Goal: Check status

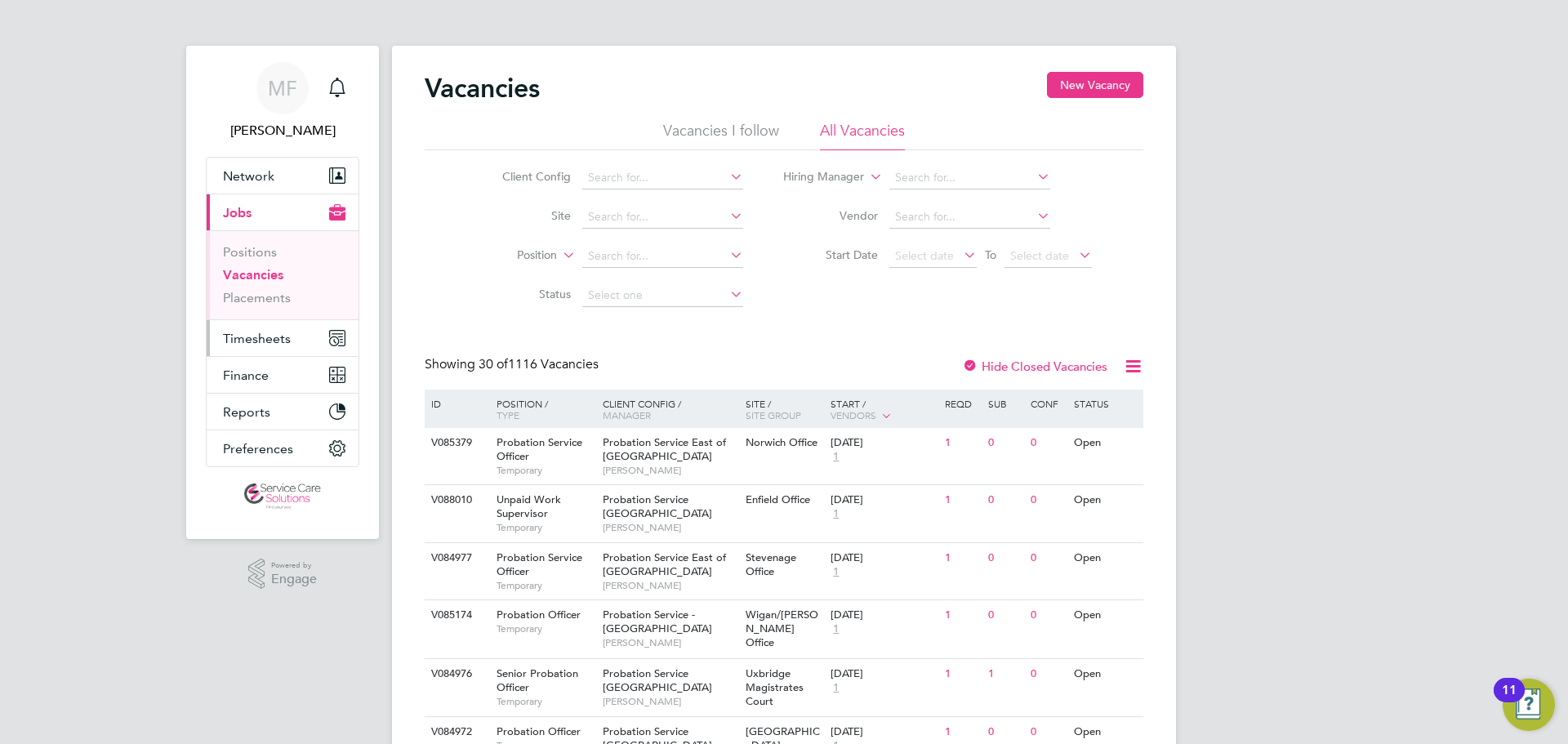
click at [244, 339] on span "Timesheets" at bounding box center [257, 338] width 68 height 15
click at [267, 343] on span "Timesheets" at bounding box center [257, 338] width 68 height 15
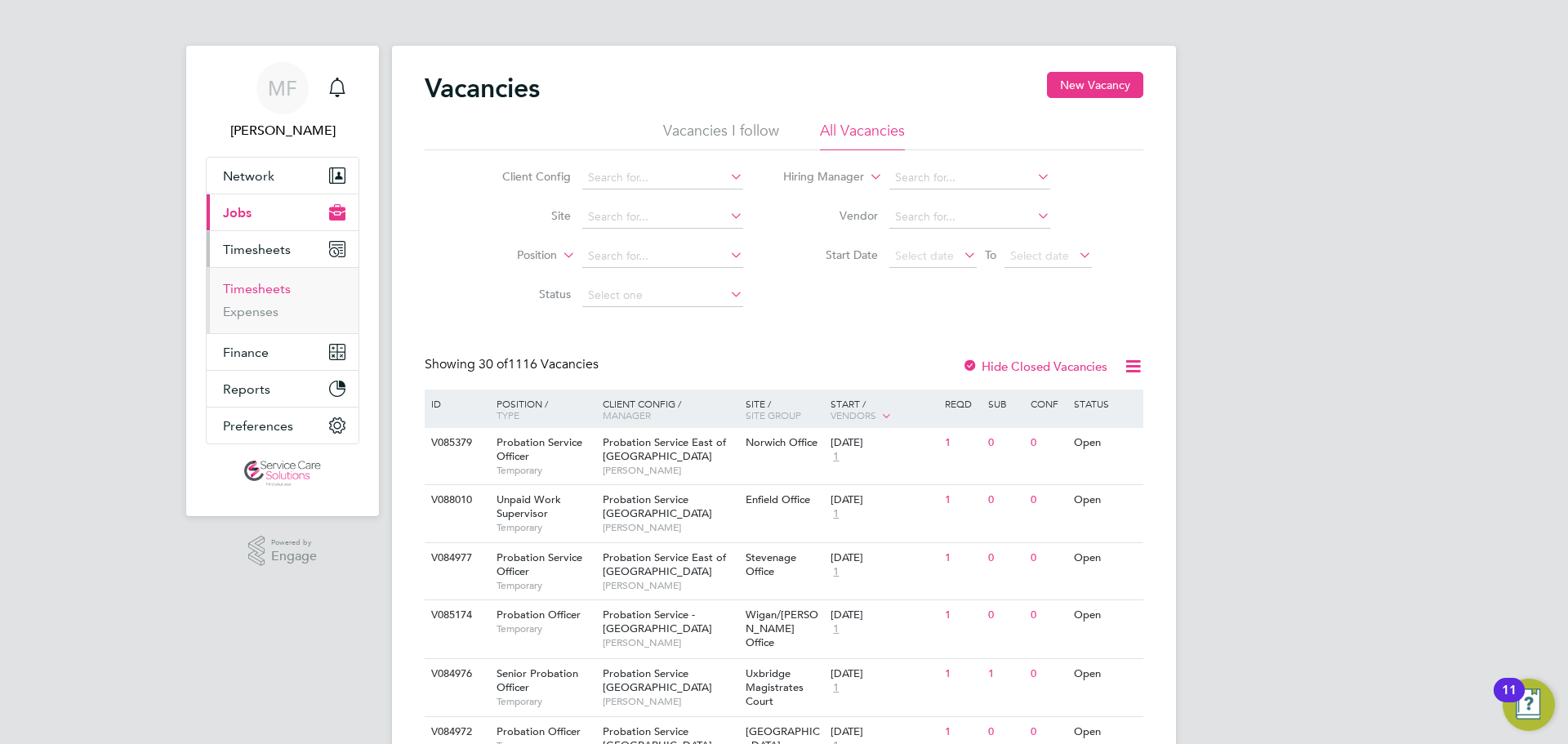
click at [269, 292] on link "Timesheets" at bounding box center [257, 288] width 68 height 15
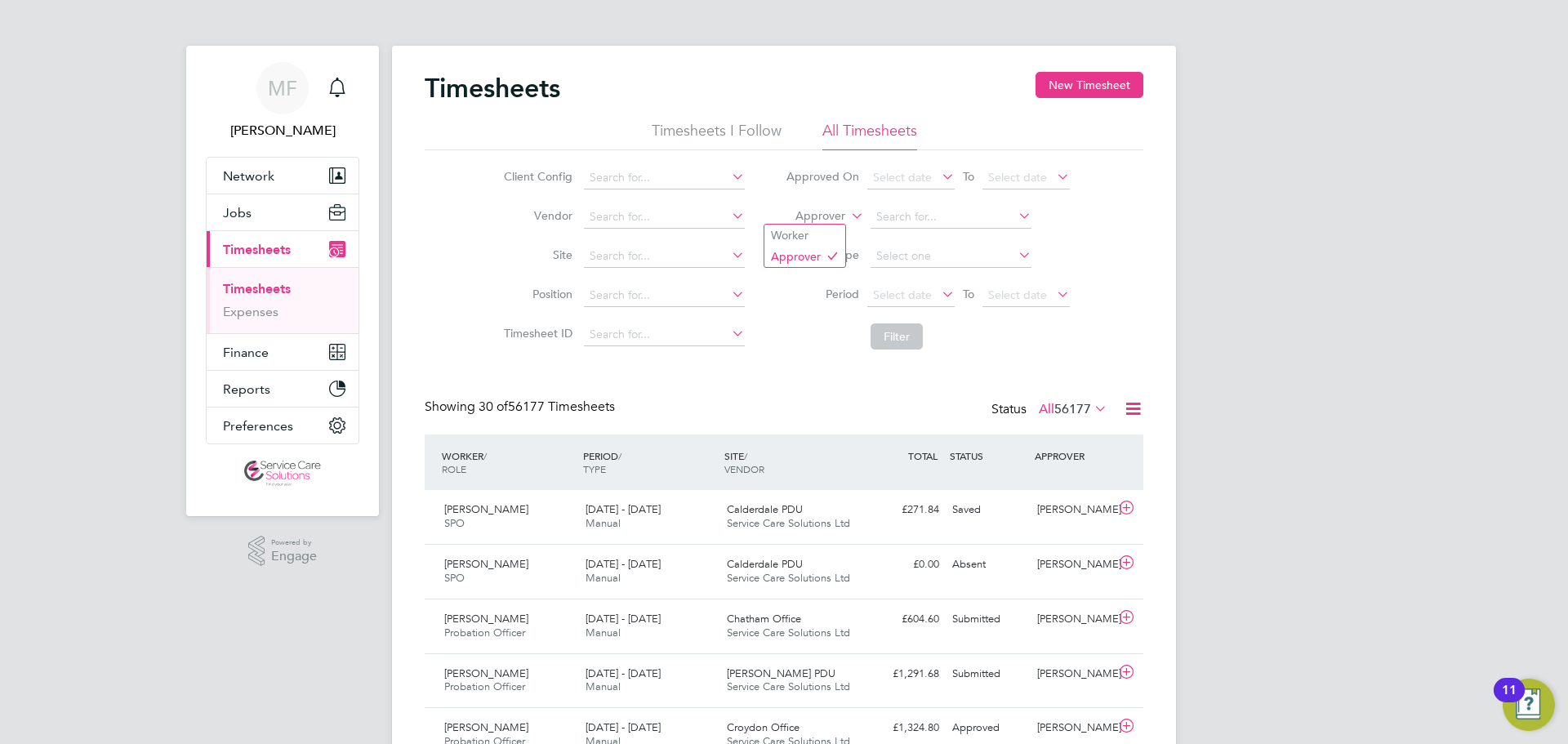
click at [826, 216] on label "Approver" at bounding box center [808, 216] width 73 height 16
click at [816, 232] on li "Worker" at bounding box center [804, 235] width 80 height 21
click at [961, 220] on input at bounding box center [951, 217] width 161 height 23
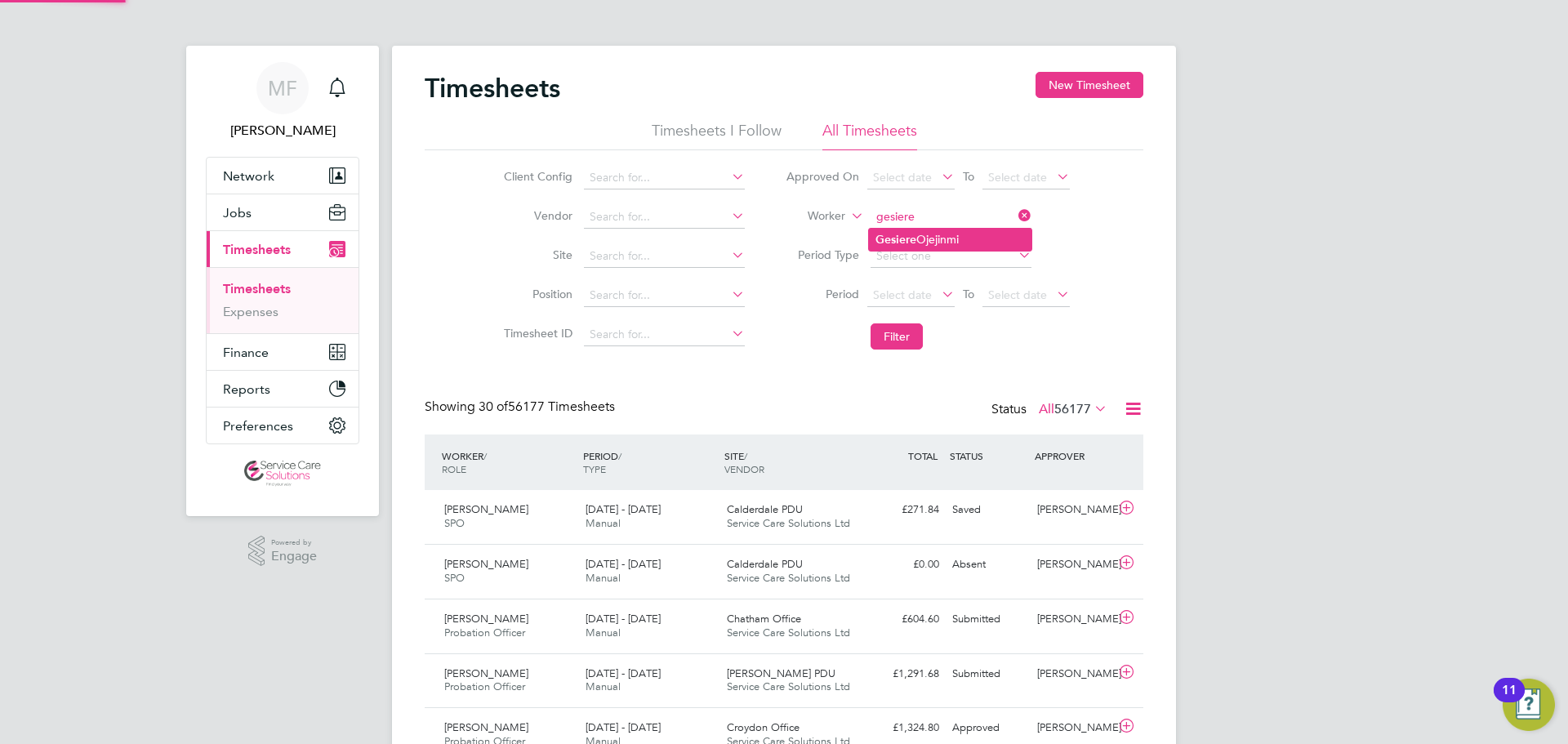
click at [942, 238] on li "Gesiere Ojejinmi" at bounding box center [950, 240] width 163 height 22
type input "Gesiere Ojejinmi"
click at [914, 344] on button "Filter" at bounding box center [897, 336] width 52 height 26
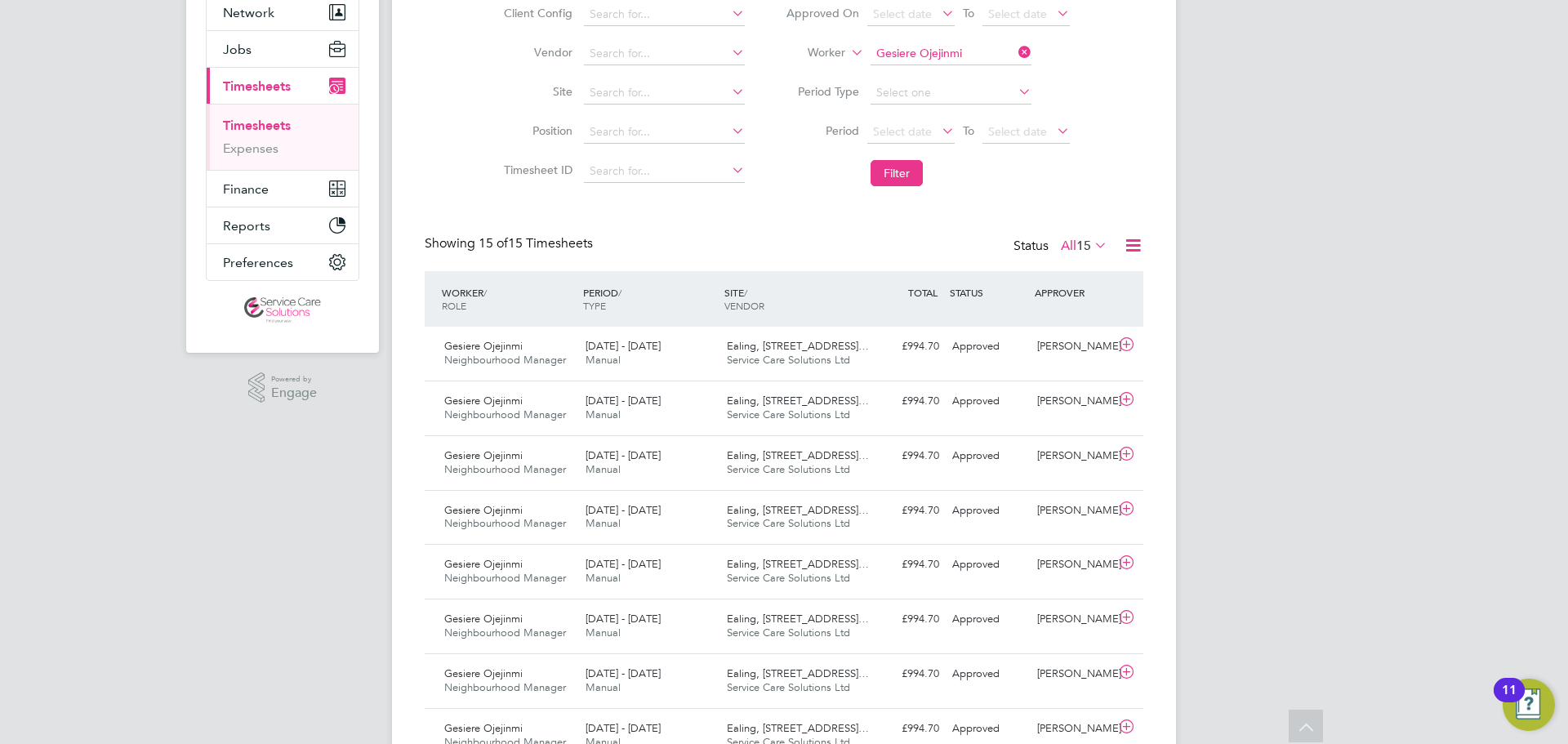
click at [1262, 437] on div "MF [PERSON_NAME] Notifications Applications: Network Team Members Businesses Si…" at bounding box center [784, 520] width 1568 height 1368
